Goal: Information Seeking & Learning: Learn about a topic

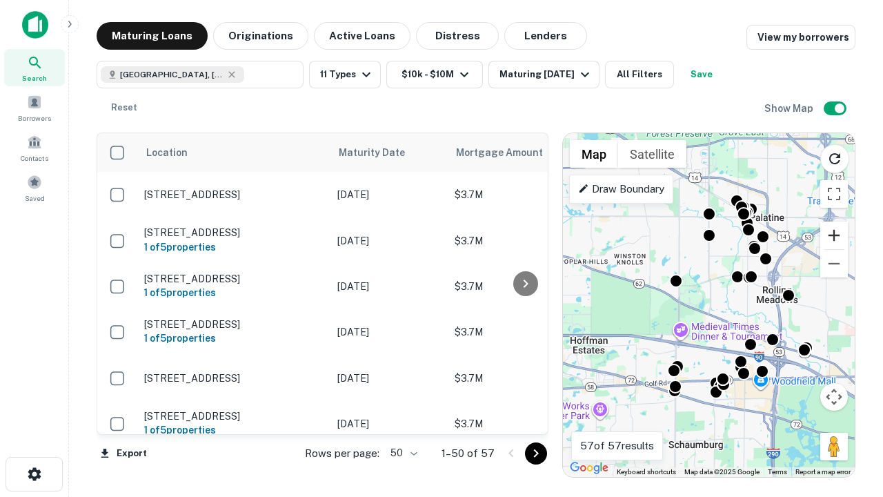
click at [834, 235] on button "Zoom in" at bounding box center [834, 235] width 28 height 28
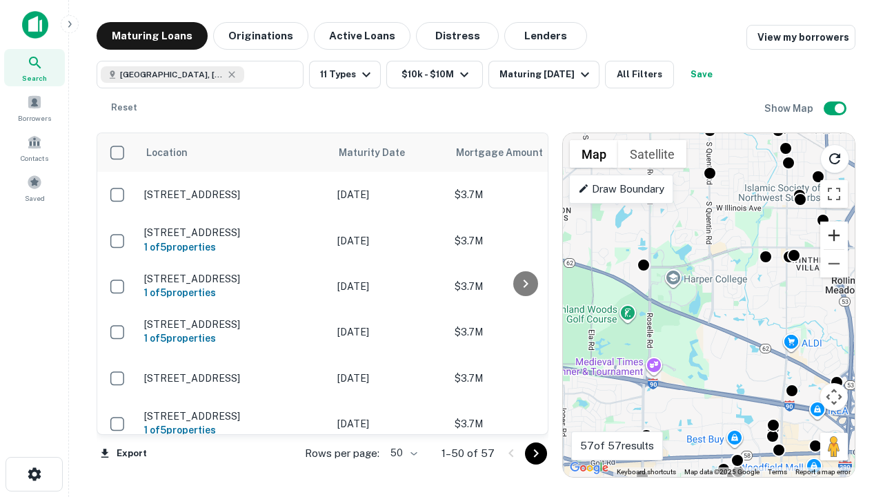
click at [834, 235] on button "Zoom in" at bounding box center [834, 235] width 28 height 28
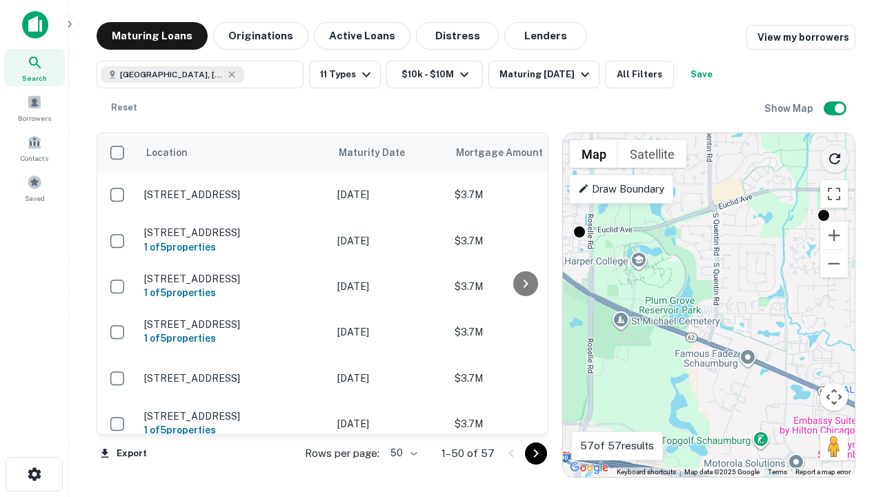
click at [834, 156] on icon "Reload search area" at bounding box center [834, 158] width 17 height 17
